Goal: Task Accomplishment & Management: Manage account settings

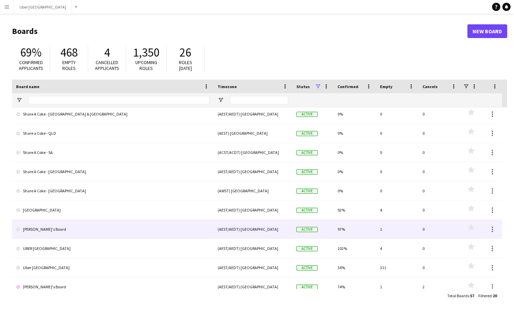
scroll to position [195, 0]
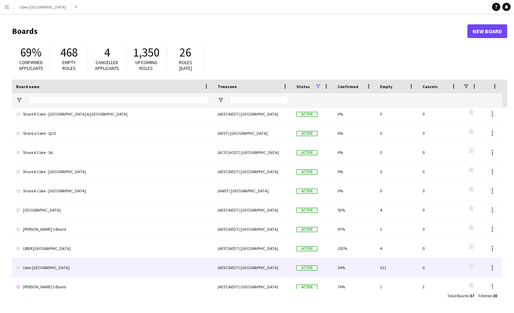
click at [43, 267] on link "Uber [GEOGRAPHIC_DATA]" at bounding box center [112, 267] width 193 height 19
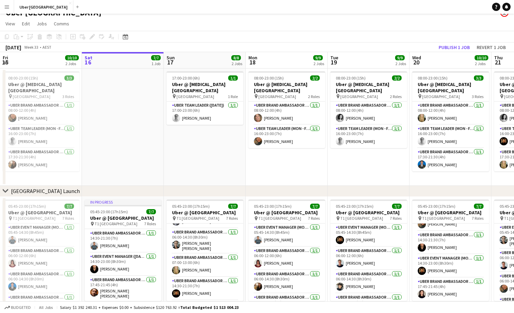
scroll to position [92, 0]
click at [389, 47] on button "Publish 1 job" at bounding box center [454, 47] width 37 height 9
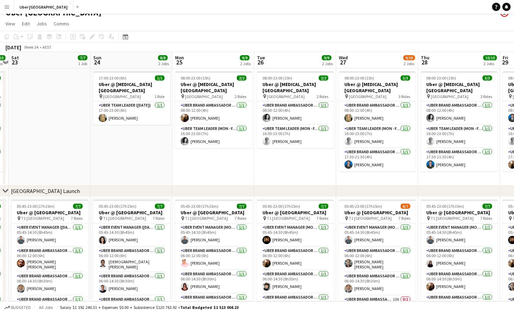
scroll to position [0, 323]
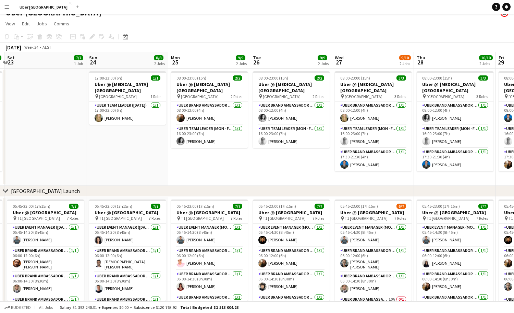
drag, startPoint x: 417, startPoint y: 174, endPoint x: 110, endPoint y: 168, distance: 307.0
click at [110, 168] on app-calendar-viewport "Tue 19 9/9 2 Jobs Wed 20 10/10 2 Jobs Thu 21 10/10 2 Jobs Fri 22 10/10 2 Jobs S…" at bounding box center [257, 183] width 514 height 263
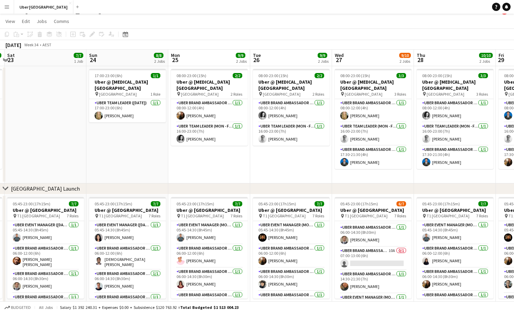
scroll to position [9, 0]
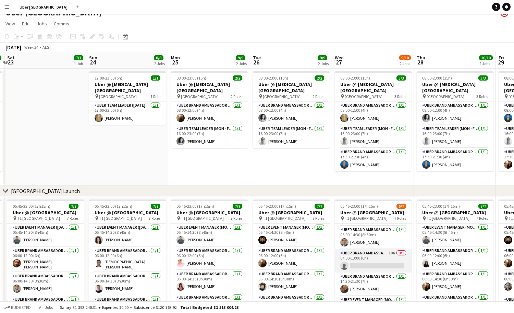
click at [361, 255] on app-card-role "UBER Brand Ambassador ([PERSON_NAME]) 10A 0/1 07:00-13:00 (6h) single-neutral-a…" at bounding box center [373, 260] width 77 height 23
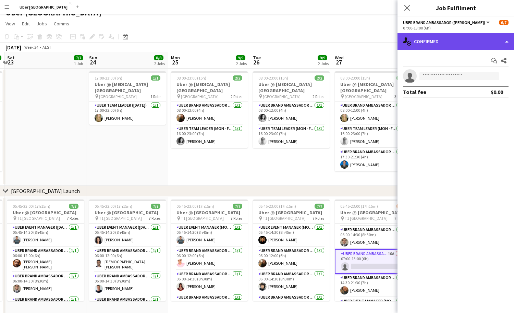
click at [389, 41] on div "single-neutral-actions-check-2 Confirmed" at bounding box center [456, 41] width 117 height 16
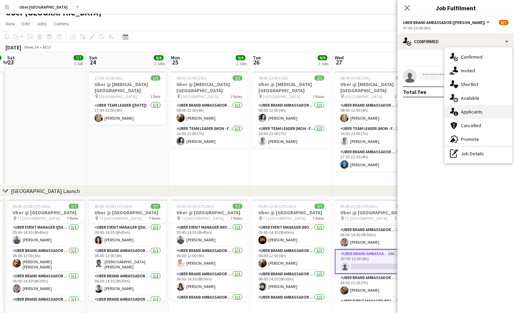
click at [389, 107] on div "single-neutral-actions-information Applicants" at bounding box center [479, 112] width 68 height 14
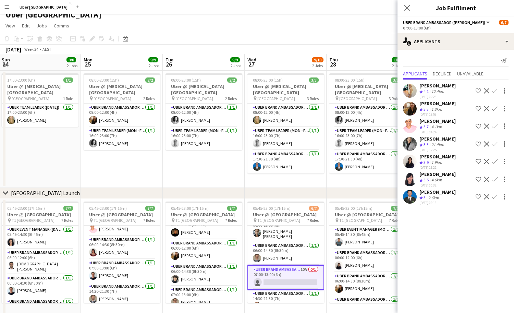
scroll to position [9, 0]
click at [312, 180] on app-date-cell "08:00-23:00 (15h) 3/3 Uber @ [MEDICAL_DATA][GEOGRAPHIC_DATA] pin Sydney Airport…" at bounding box center [286, 129] width 82 height 117
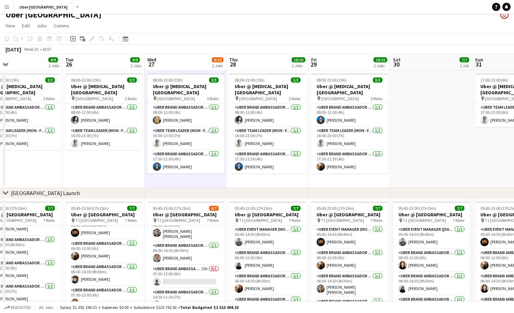
scroll to position [0, 185]
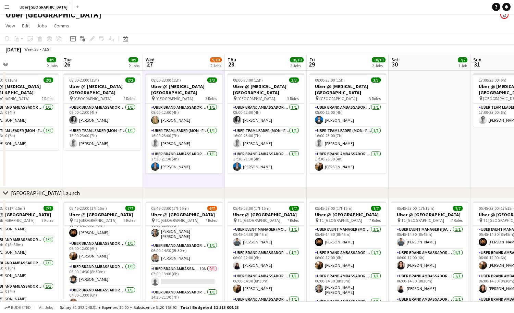
drag, startPoint x: 312, startPoint y: 180, endPoint x: 211, endPoint y: 187, distance: 102.1
click at [211, 187] on app-calendar-viewport "Sat 23 7/7 1 Job Sun 24 8/8 2 Jobs Mon 25 9/9 2 Jobs Tue 26 9/9 2 Jobs Wed 27 9…" at bounding box center [257, 185] width 514 height 263
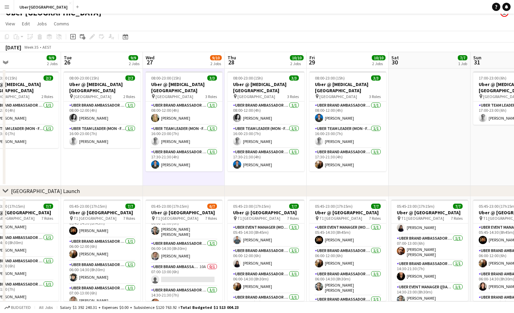
scroll to position [61, 0]
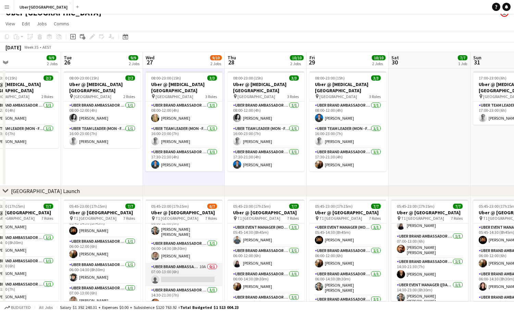
click at [174, 269] on app-card-role "UBER Brand Ambassador ([PERSON_NAME]) 10A 0/1 07:00-13:00 (6h) single-neutral-a…" at bounding box center [184, 274] width 77 height 23
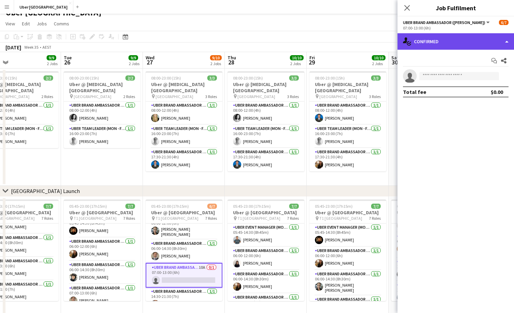
click at [389, 39] on div "single-neutral-actions-check-2 Confirmed" at bounding box center [456, 41] width 117 height 16
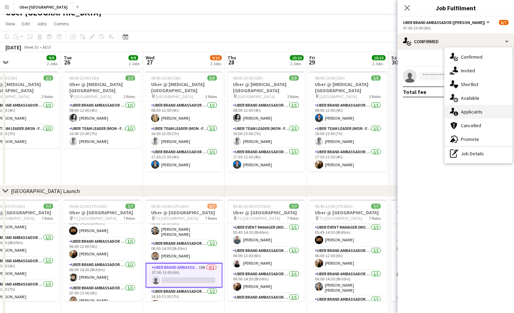
click at [389, 107] on div "single-neutral-actions-information Applicants" at bounding box center [479, 112] width 68 height 14
click at [389, 313] on mat-expansion-panel "users2 Applicants Send notification Applicants Declined Unavailable [PERSON_NAM…" at bounding box center [456, 313] width 117 height 0
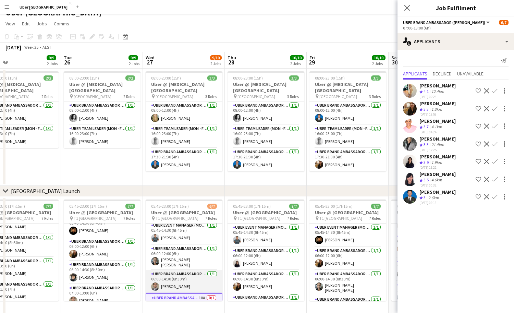
scroll to position [0, 0]
